Goal: Task Accomplishment & Management: Use online tool/utility

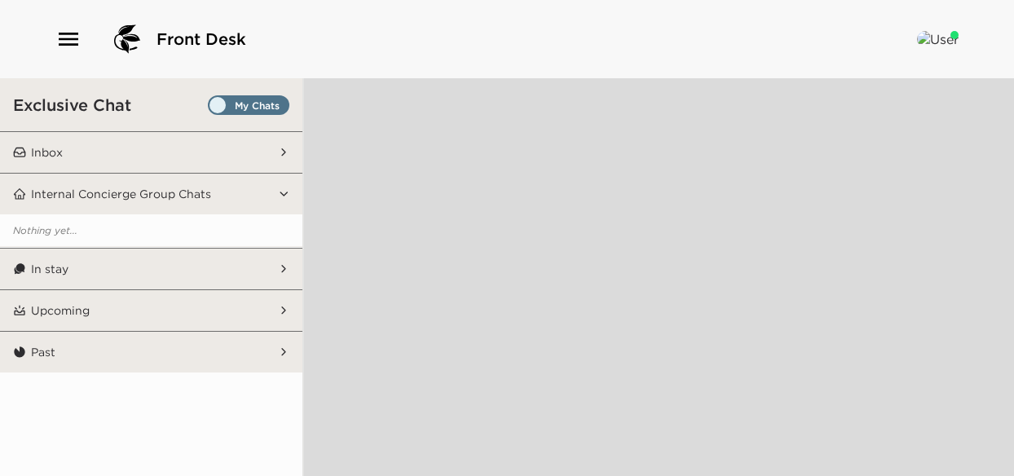
click at [60, 156] on p "Inbox" at bounding box center [47, 152] width 32 height 15
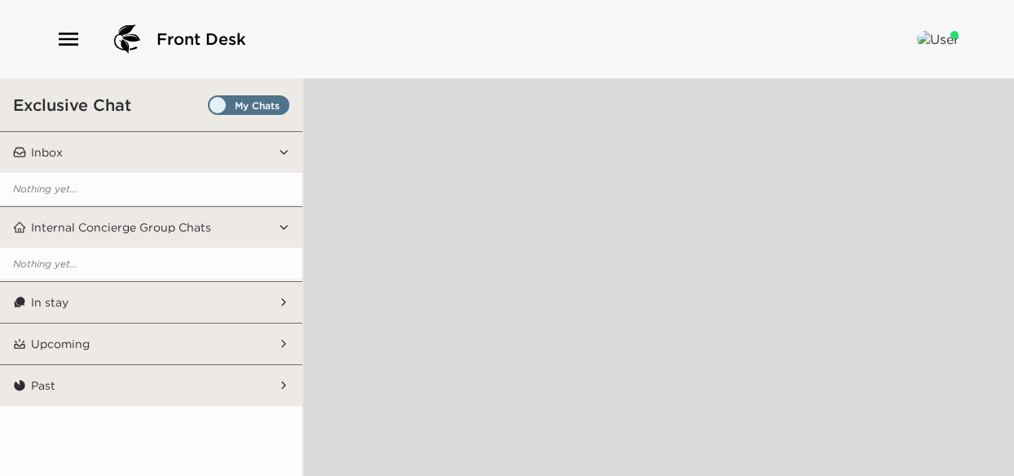
click at [51, 303] on p "In stay" at bounding box center [50, 302] width 38 height 15
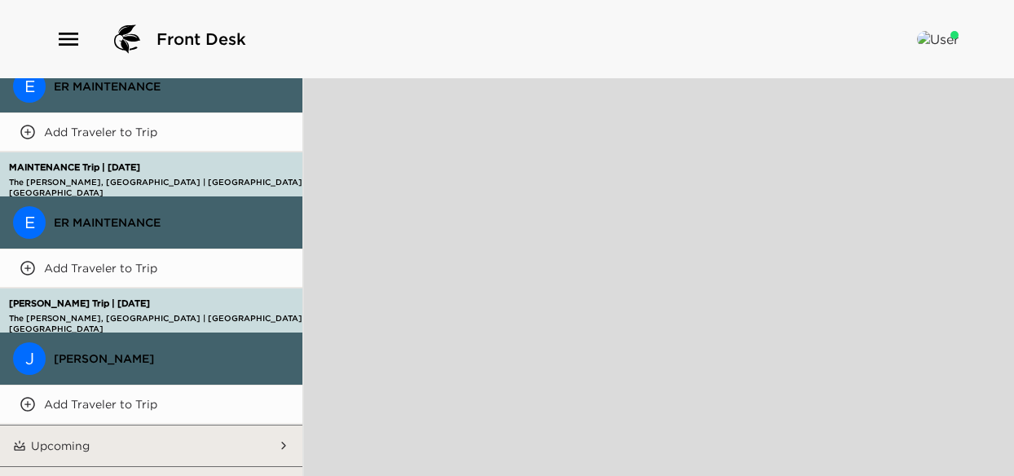
scroll to position [506, 0]
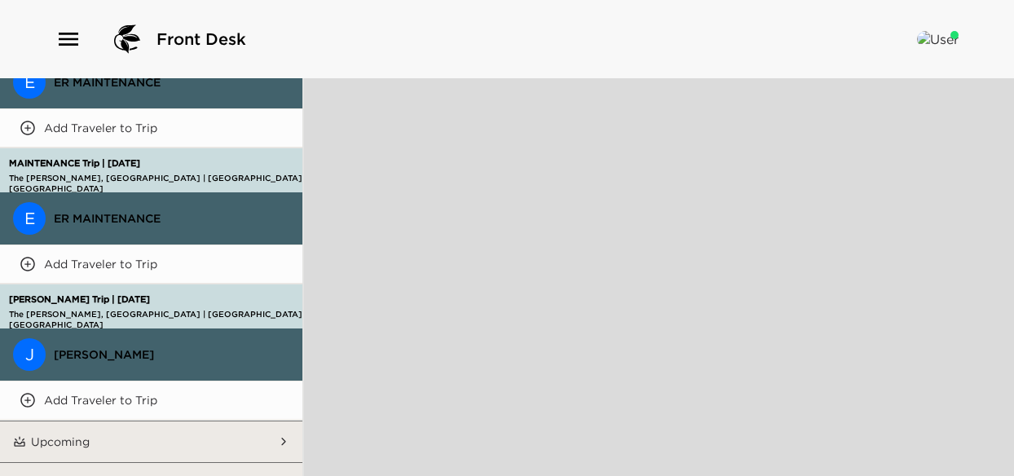
click at [77, 435] on p "Upcoming" at bounding box center [60, 442] width 59 height 15
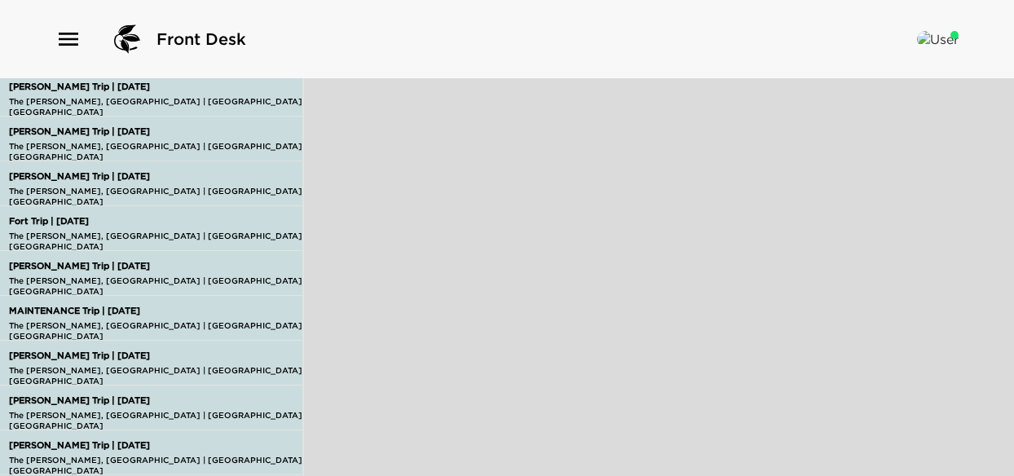
scroll to position [995, 0]
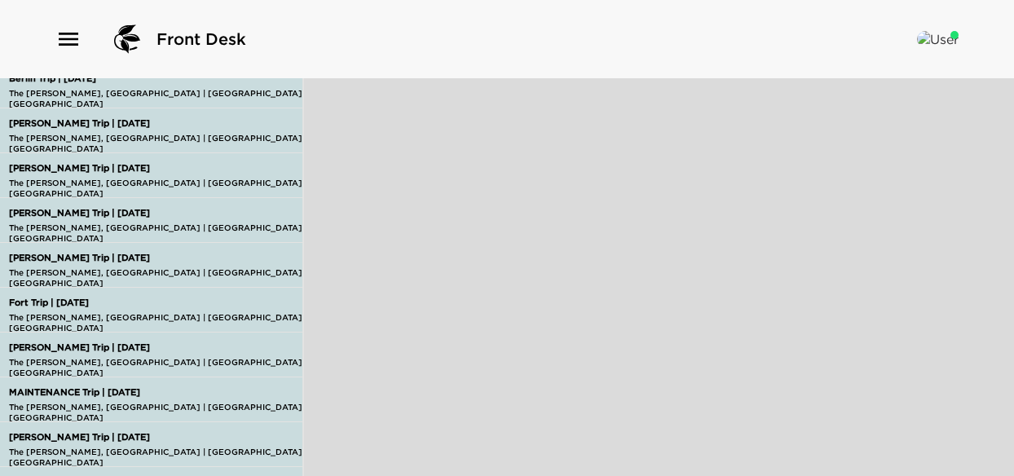
click at [47, 208] on p "Feldman Trip | 10/18/25" at bounding box center [181, 213] width 352 height 11
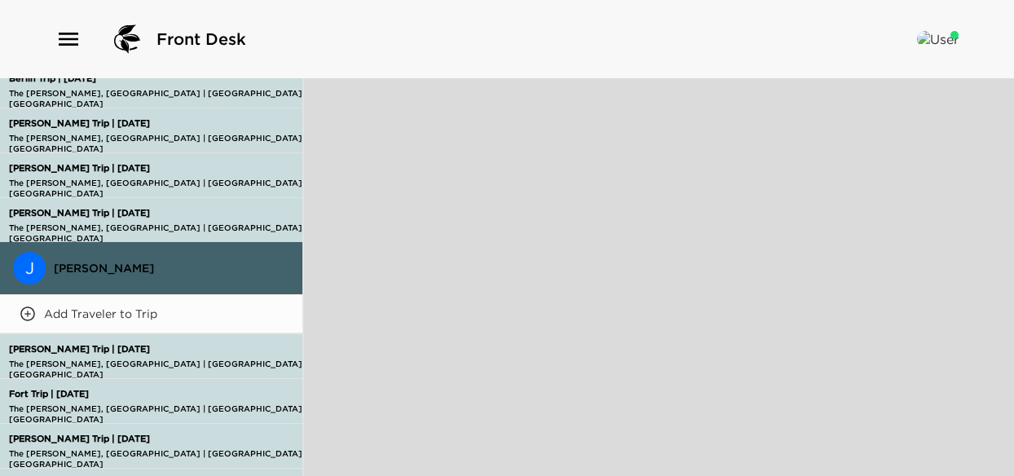
click at [88, 199] on div "Feldman Trip | 10/18/25 The Ritz-Carlton, Grand Cayman | Grand Cayman Villa 05 …" at bounding box center [181, 220] width 352 height 42
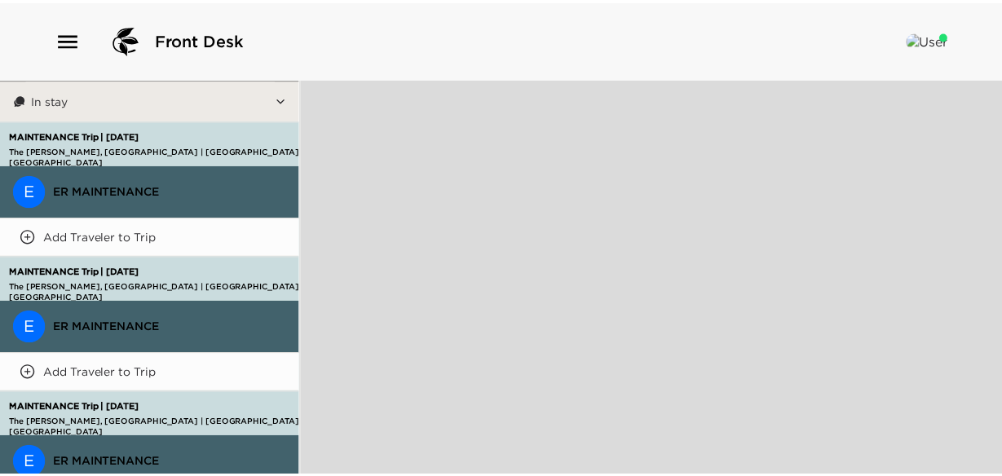
scroll to position [0, 0]
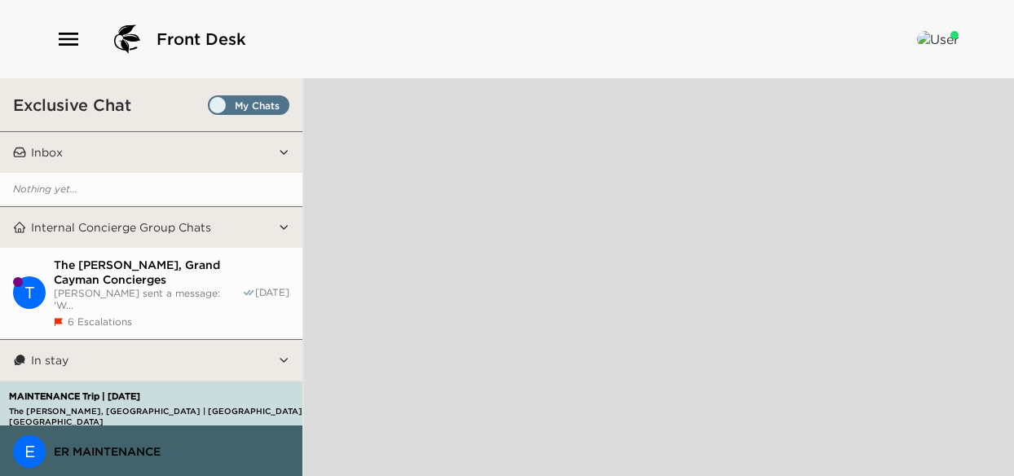
click at [64, 149] on button "Inbox" at bounding box center [151, 152] width 251 height 41
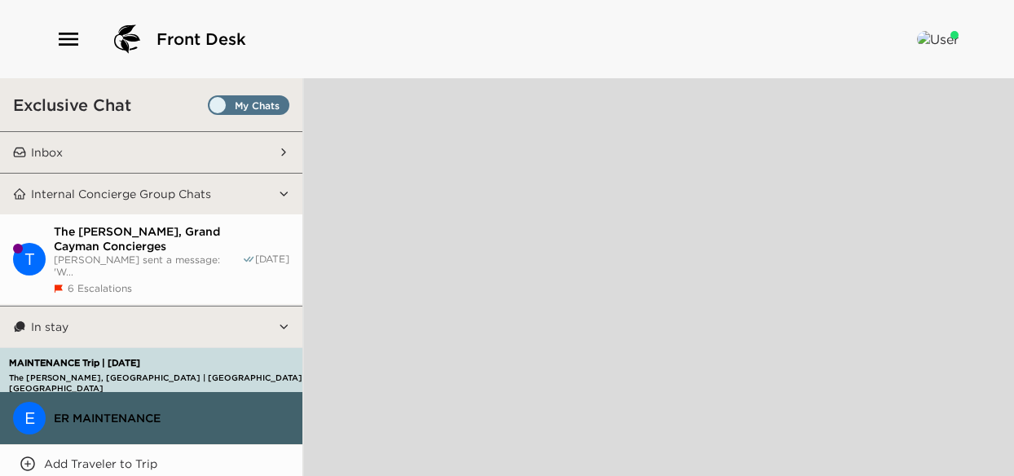
click at [468, 167] on div at bounding box center [659, 277] width 710 height 398
click at [37, 143] on button "Inbox" at bounding box center [151, 152] width 251 height 41
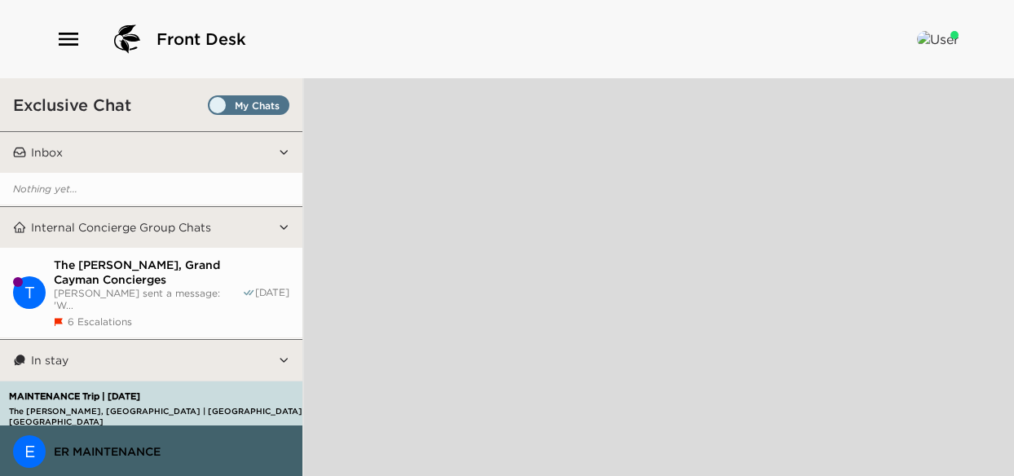
click at [52, 153] on p "Inbox" at bounding box center [47, 152] width 32 height 15
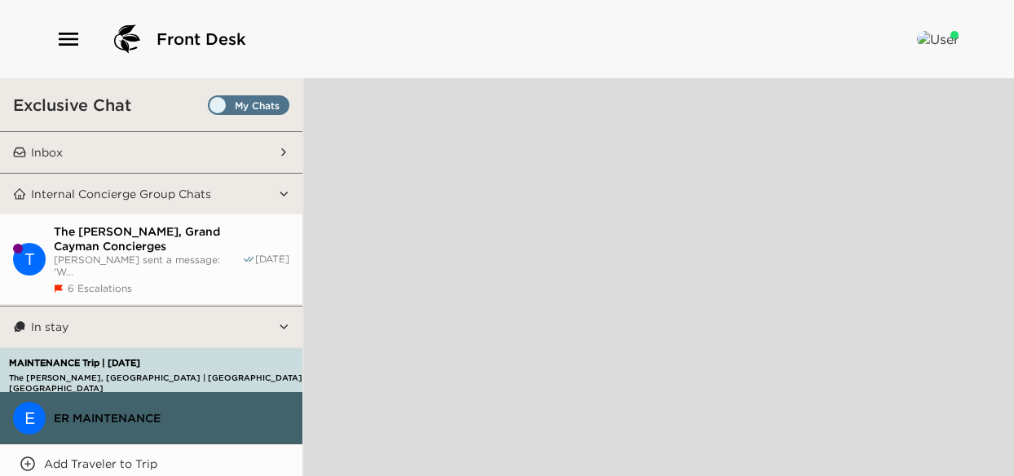
click at [54, 48] on div "Front Desk" at bounding box center [507, 39] width 1014 height 78
click at [62, 42] on icon "button" at bounding box center [68, 39] width 26 height 26
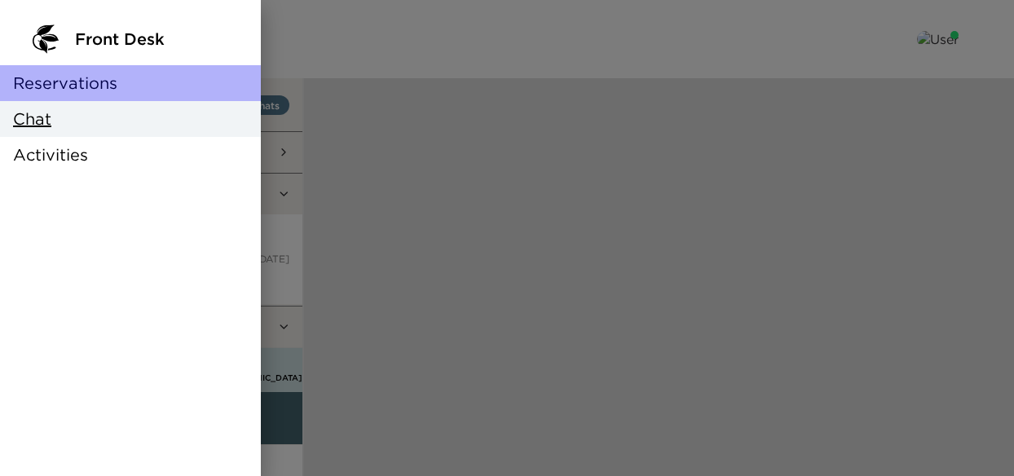
click at [78, 90] on span "Reservations" at bounding box center [65, 83] width 104 height 23
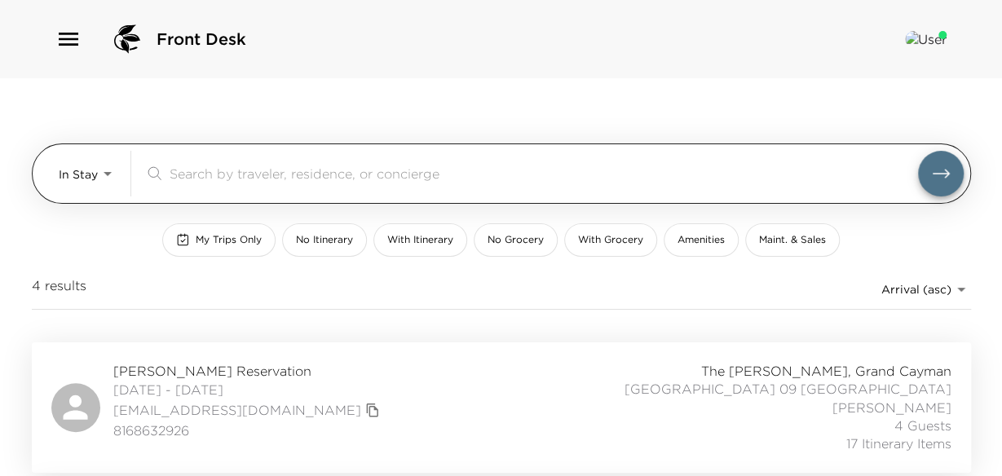
click at [287, 165] on input "search" at bounding box center [544, 173] width 749 height 19
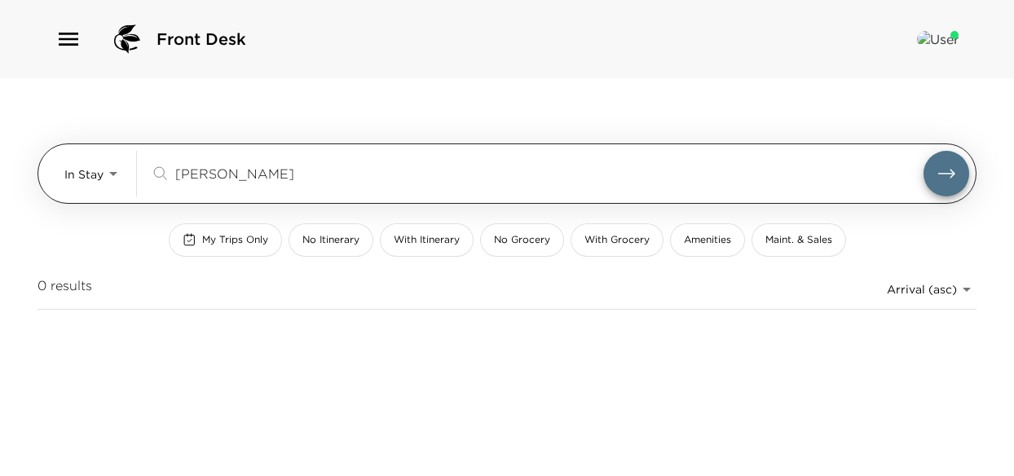
type input "eberlin"
click at [924, 151] on button "submit" at bounding box center [947, 174] width 46 height 46
click at [117, 172] on body "Front Desk In Stay In-Stay eberlin ​ My Trips Only No Itinerary With Itinerary …" at bounding box center [507, 238] width 1014 height 476
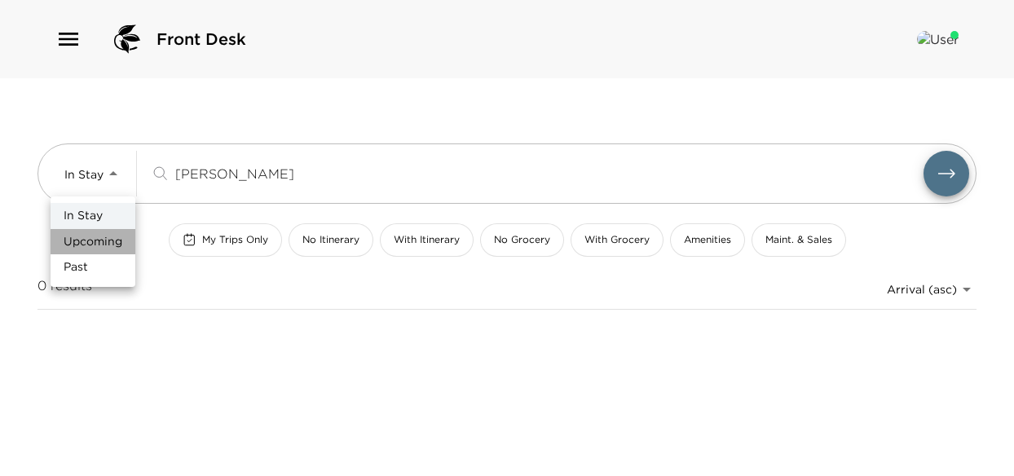
click at [104, 244] on span "Upcoming" at bounding box center [93, 242] width 59 height 16
type input "Upcoming"
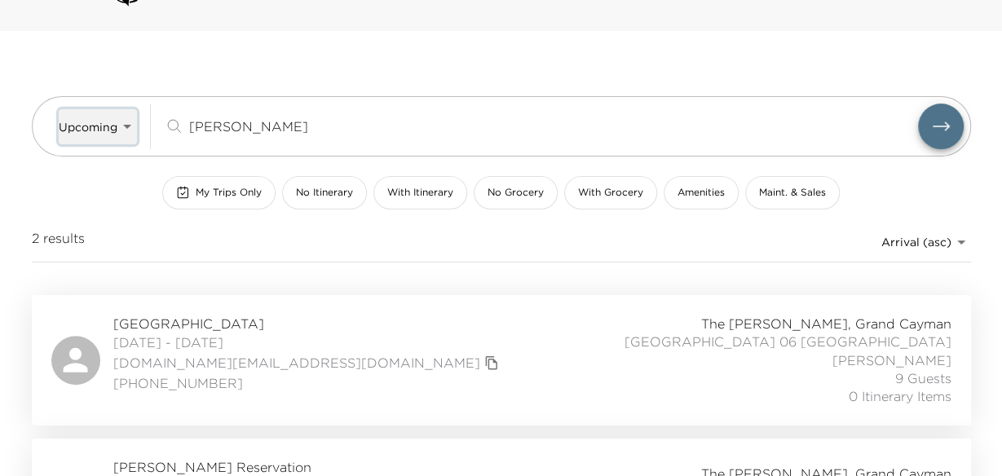
scroll to position [153, 0]
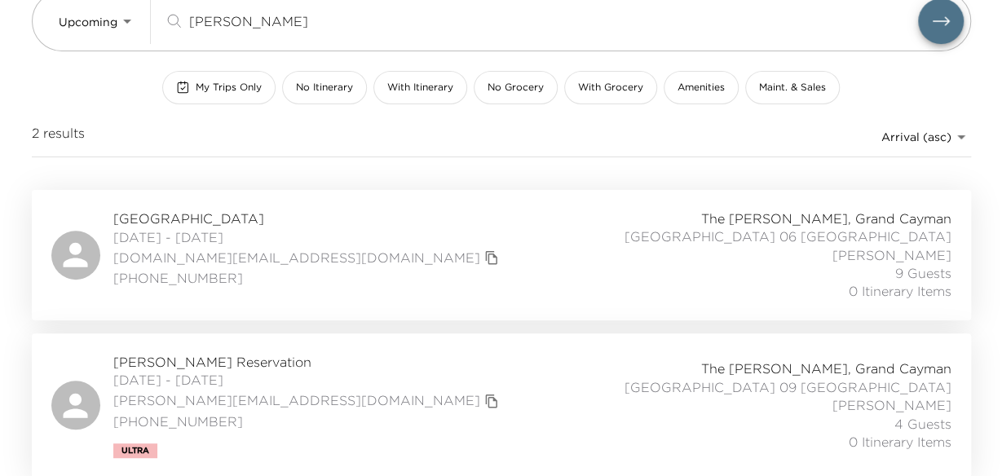
click at [170, 219] on span "Aly Berlin Reservation" at bounding box center [308, 219] width 390 height 18
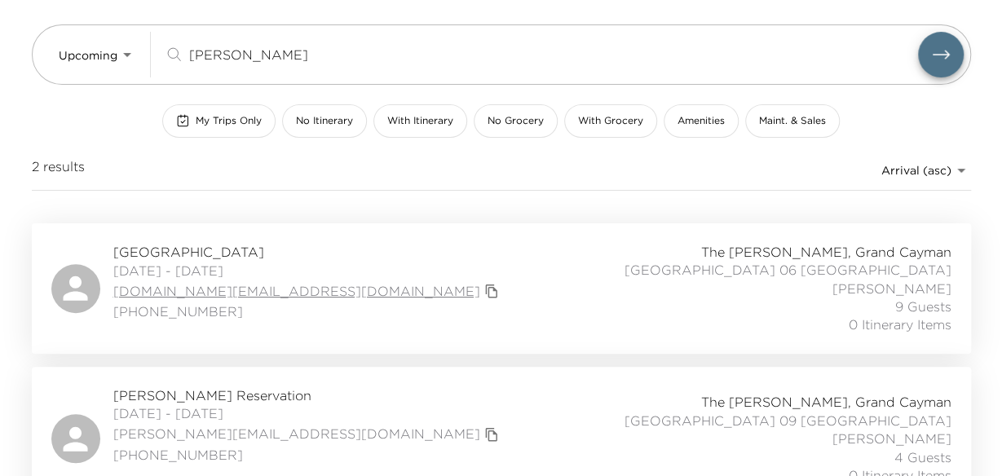
scroll to position [0, 0]
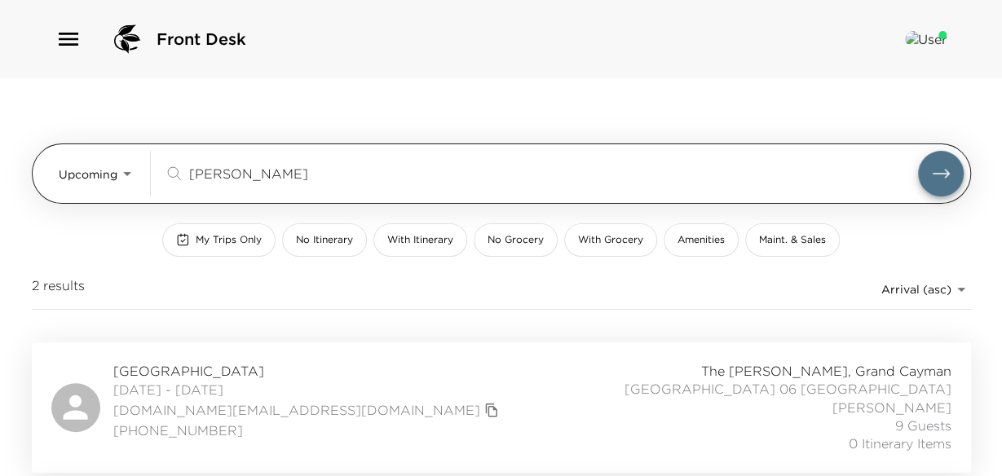
click at [235, 175] on input "eberlin" at bounding box center [553, 173] width 729 height 19
drag, startPoint x: 235, startPoint y: 175, endPoint x: 179, endPoint y: 174, distance: 55.5
click at [179, 174] on div "eberlin ​" at bounding box center [541, 174] width 754 height 20
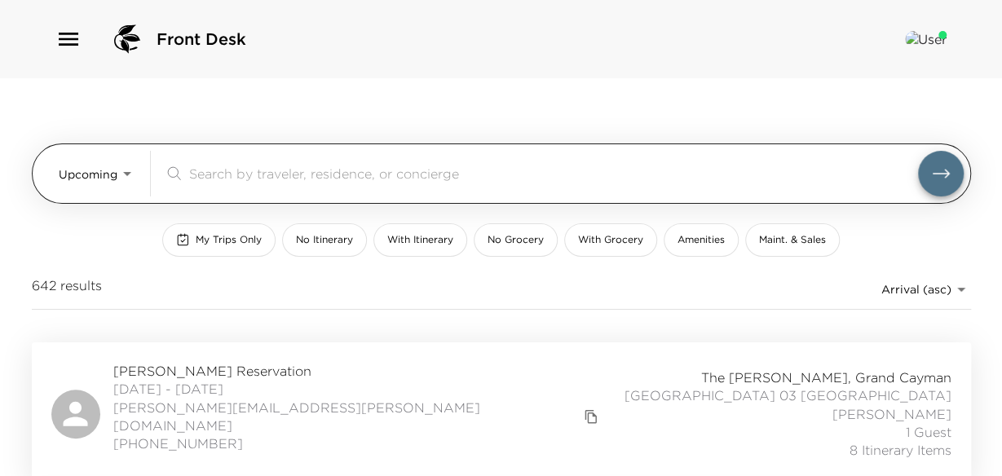
click at [217, 179] on input "search" at bounding box center [553, 173] width 729 height 19
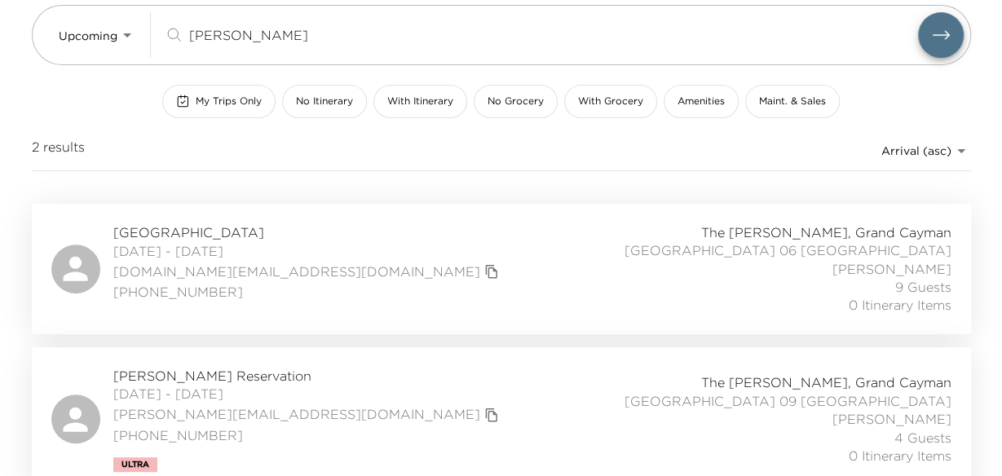
scroll to position [153, 0]
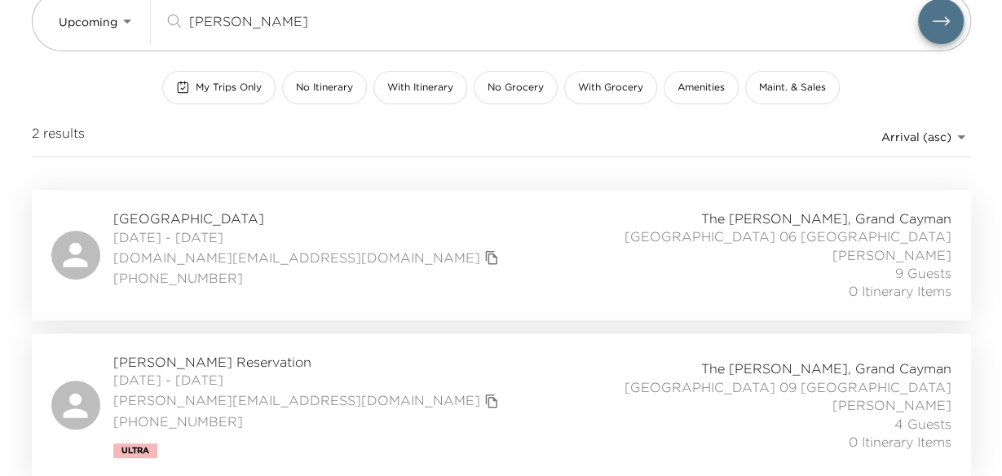
type input "eberlin"
click at [199, 365] on span "Morgan Eberlin Reservation" at bounding box center [308, 362] width 390 height 18
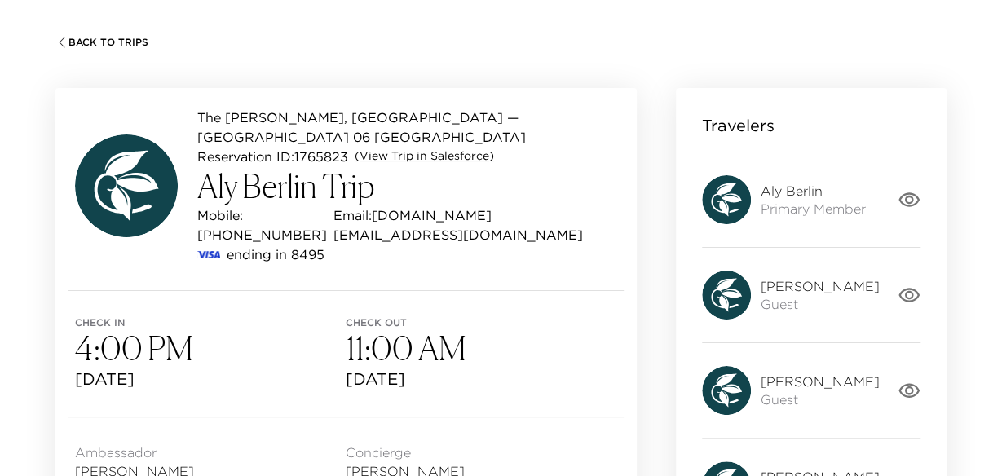
scroll to position [71, 0]
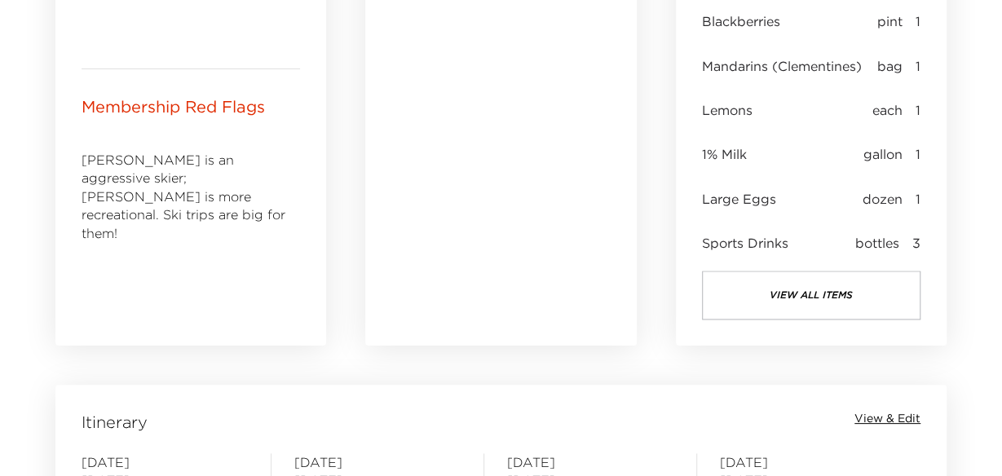
scroll to position [968, 0]
